Goal: Task Accomplishment & Management: Manage account settings

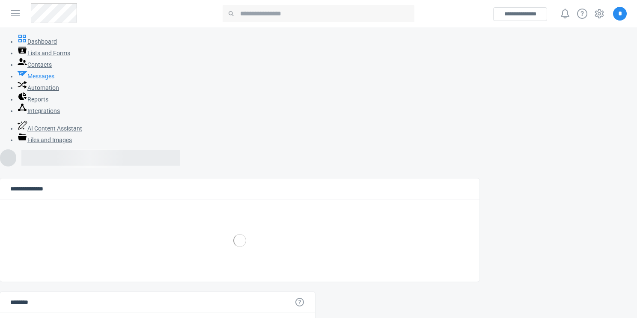
click at [48, 80] on span "Messages" at bounding box center [40, 76] width 27 height 7
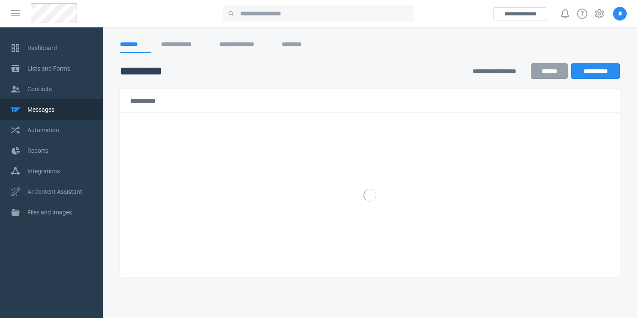
select select "******"
